Goal: Transaction & Acquisition: Subscribe to service/newsletter

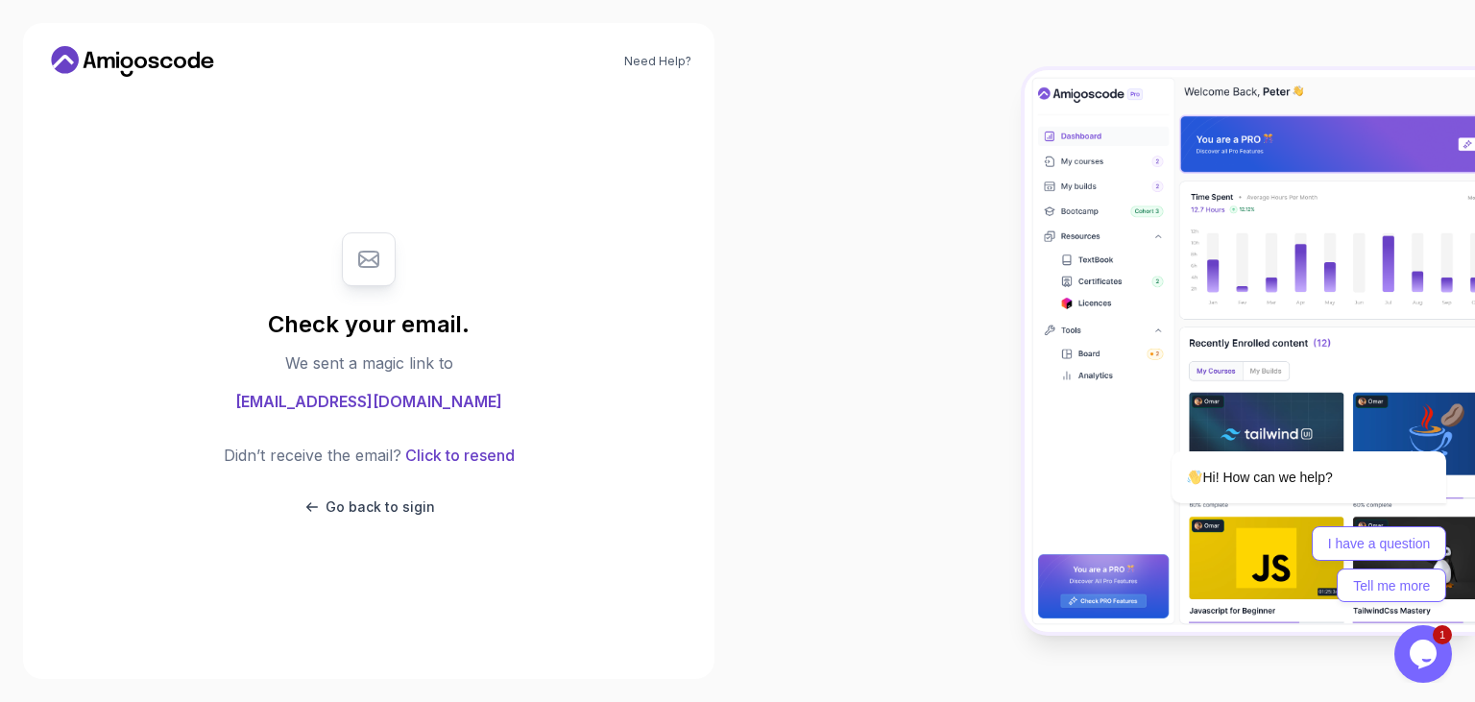
click at [570, 142] on div "Check your email. We sent a magic link to [EMAIL_ADDRESS][DOMAIN_NAME] Didn’t r…" at bounding box center [368, 374] width 645 height 564
drag, startPoint x: 658, startPoint y: 56, endPoint x: 698, endPoint y: 29, distance: 48.5
click at [691, 92] on div "Check your email. We sent a magic link to [EMAIL_ADDRESS][DOMAIN_NAME] Didn’t r…" at bounding box center [368, 374] width 645 height 564
click at [697, 27] on div "Need Help? Check your email. We sent a magic link to [EMAIL_ADDRESS][DOMAIN_NAM…" at bounding box center [368, 351] width 691 height 656
drag, startPoint x: 475, startPoint y: 127, endPoint x: 643, endPoint y: 224, distance: 194.0
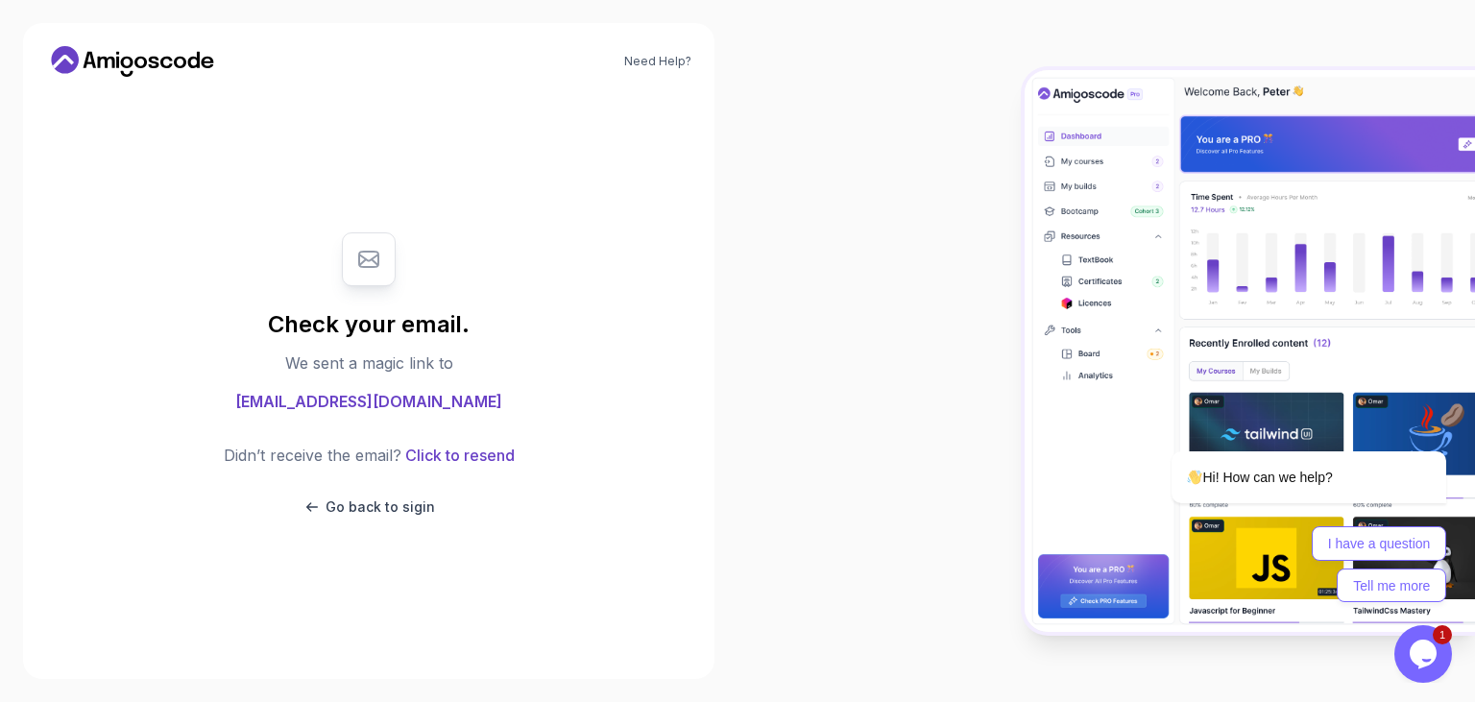
click at [643, 224] on div "Check your email. We sent a magic link to [EMAIL_ADDRESS][DOMAIN_NAME] Didn’t r…" at bounding box center [368, 374] width 645 height 564
drag, startPoint x: 714, startPoint y: 259, endPoint x: 739, endPoint y: 294, distance: 43.2
click at [738, 290] on section "Need Help? Check your email. We sent a magic link to [EMAIL_ADDRESS][DOMAIN_NAM…" at bounding box center [737, 351] width 1475 height 702
click at [902, 491] on div at bounding box center [1107, 351] width 738 height 702
click at [1074, 451] on img at bounding box center [1250, 351] width 450 height 562
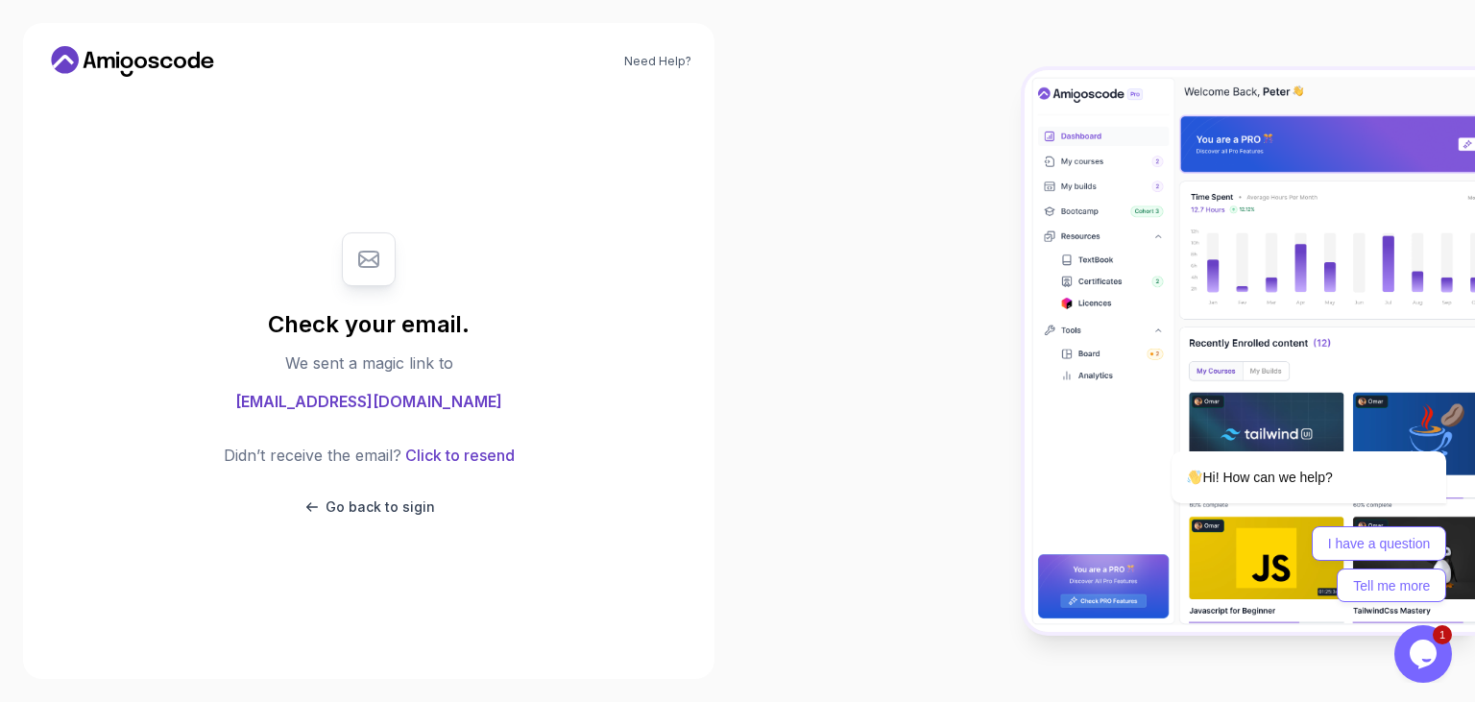
click at [1411, 642] on icon "Opens Chat This icon Opens the chat window." at bounding box center [1423, 654] width 31 height 31
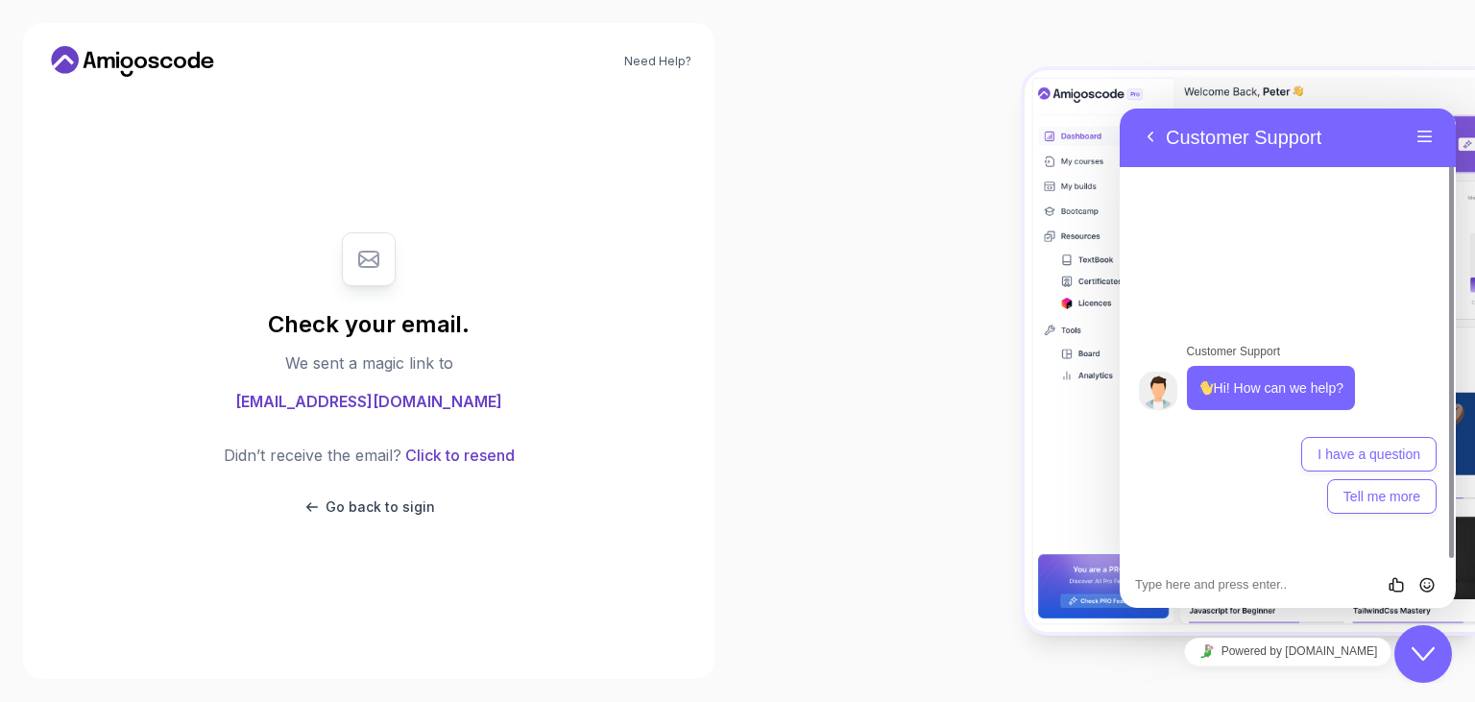
click at [567, 221] on section "Check your email. We sent a magic link to [EMAIL_ADDRESS][DOMAIN_NAME] Didn’t r…" at bounding box center [368, 374] width 645 height 323
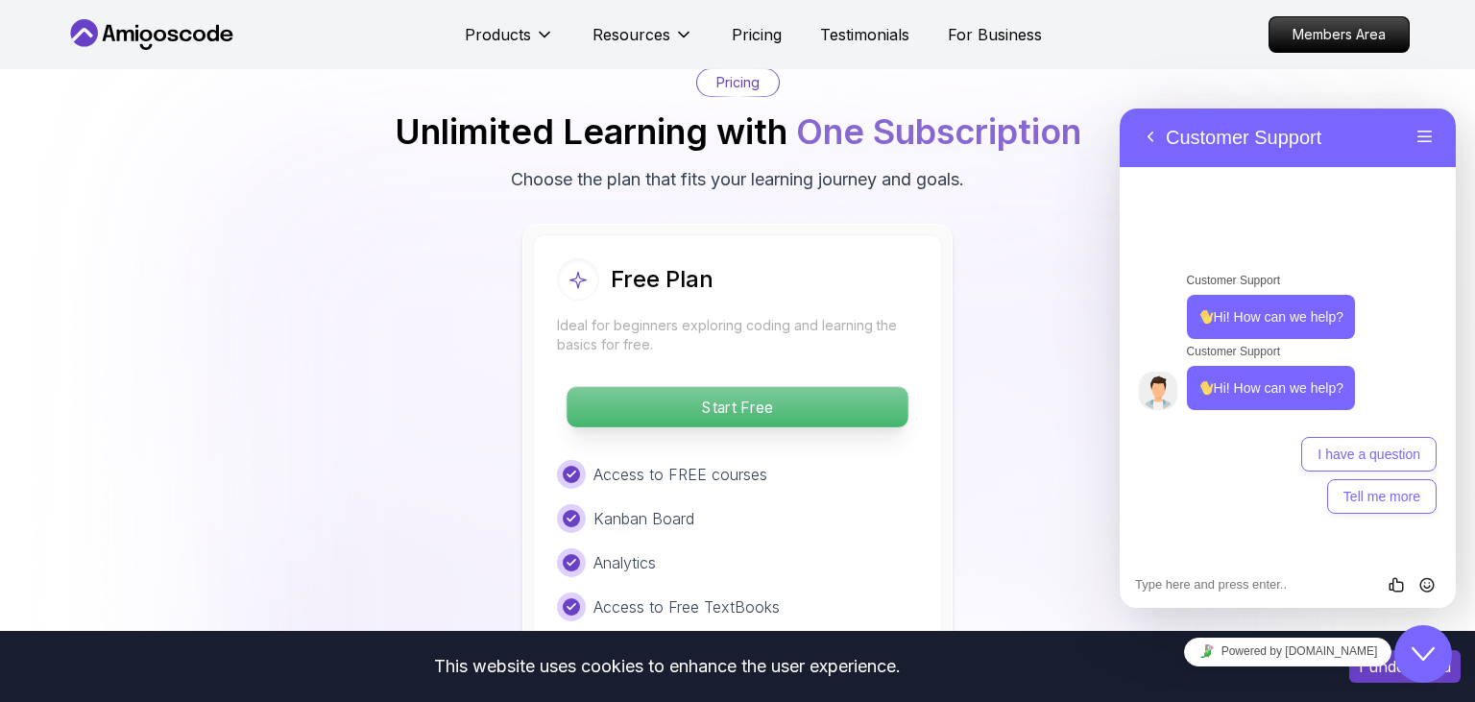
click at [771, 387] on p "Start Free" at bounding box center [737, 407] width 341 height 40
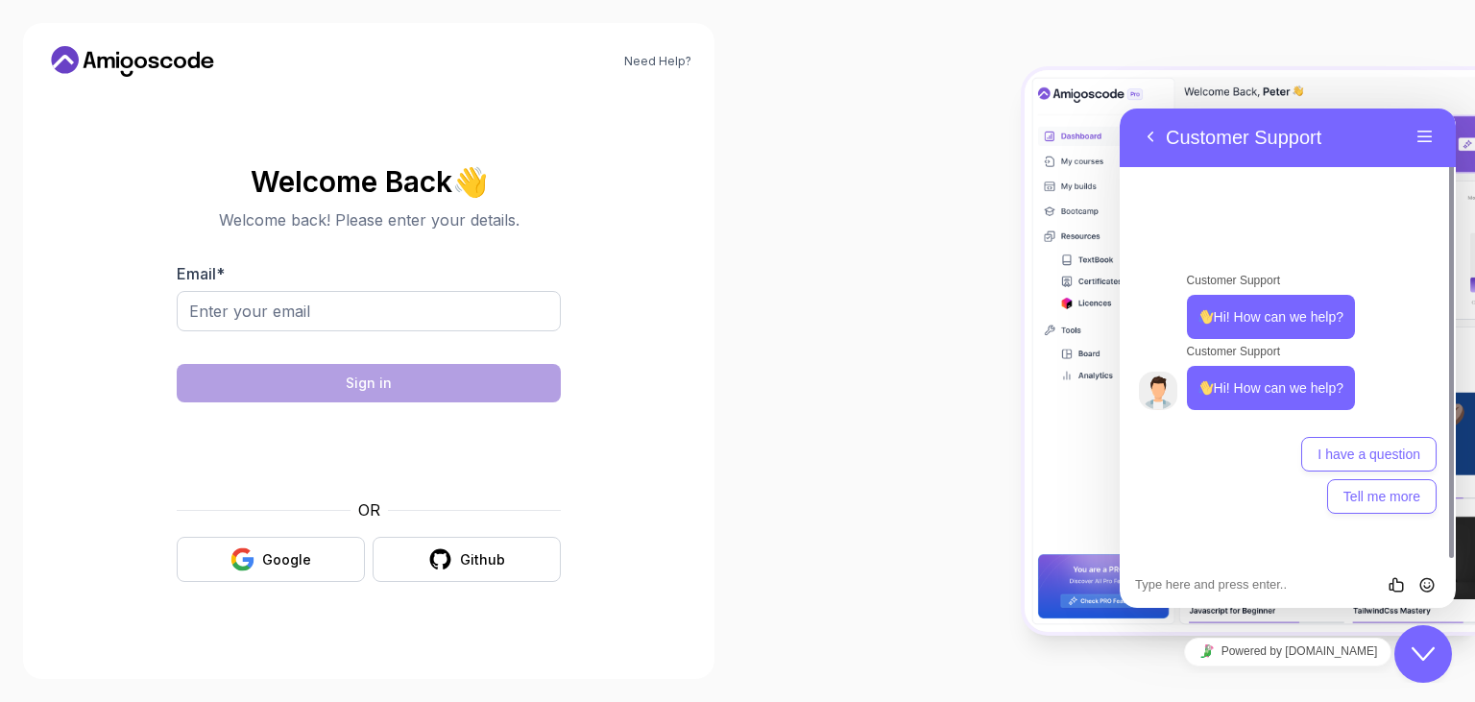
click at [770, 459] on div at bounding box center [1107, 351] width 738 height 702
click at [1152, 139] on button "Back" at bounding box center [1150, 137] width 31 height 29
